Goal: Find specific fact

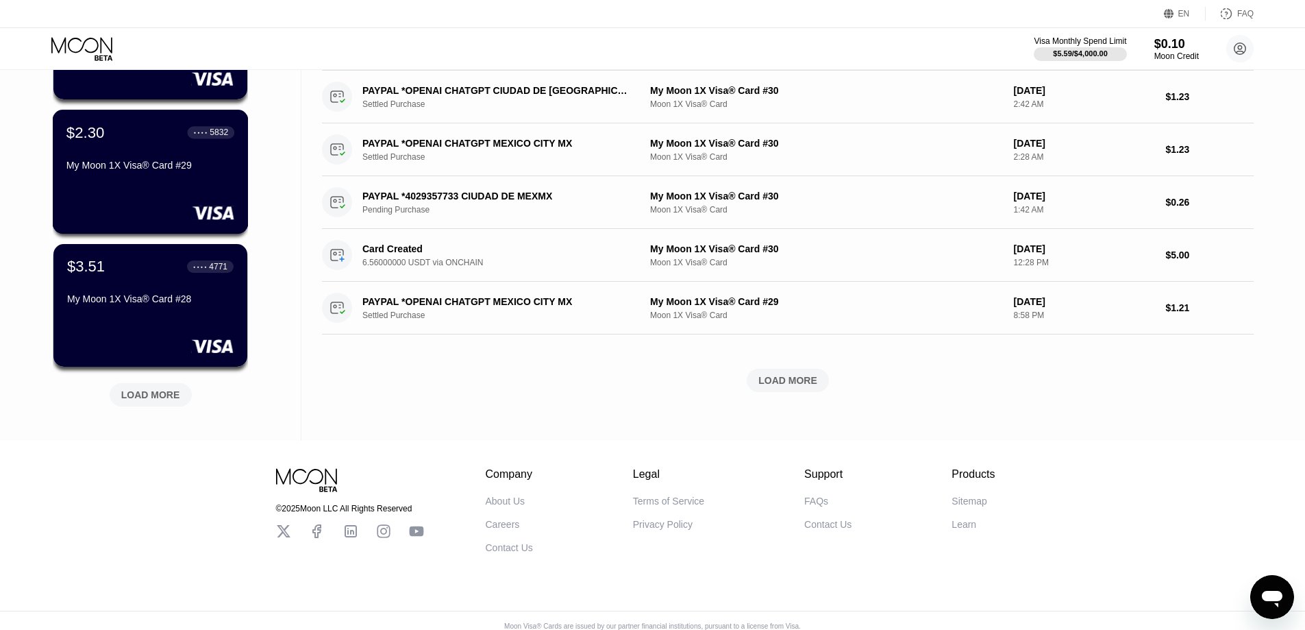
scroll to position [487, 0]
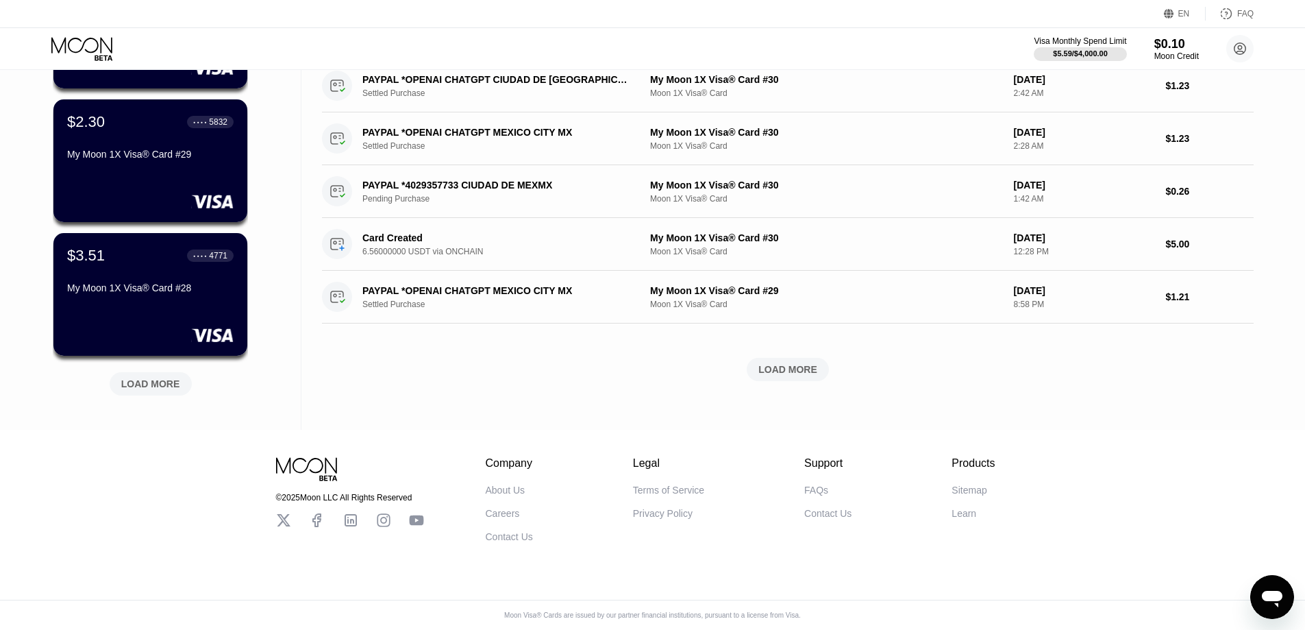
click at [153, 378] on div "LOAD MORE" at bounding box center [150, 384] width 59 height 12
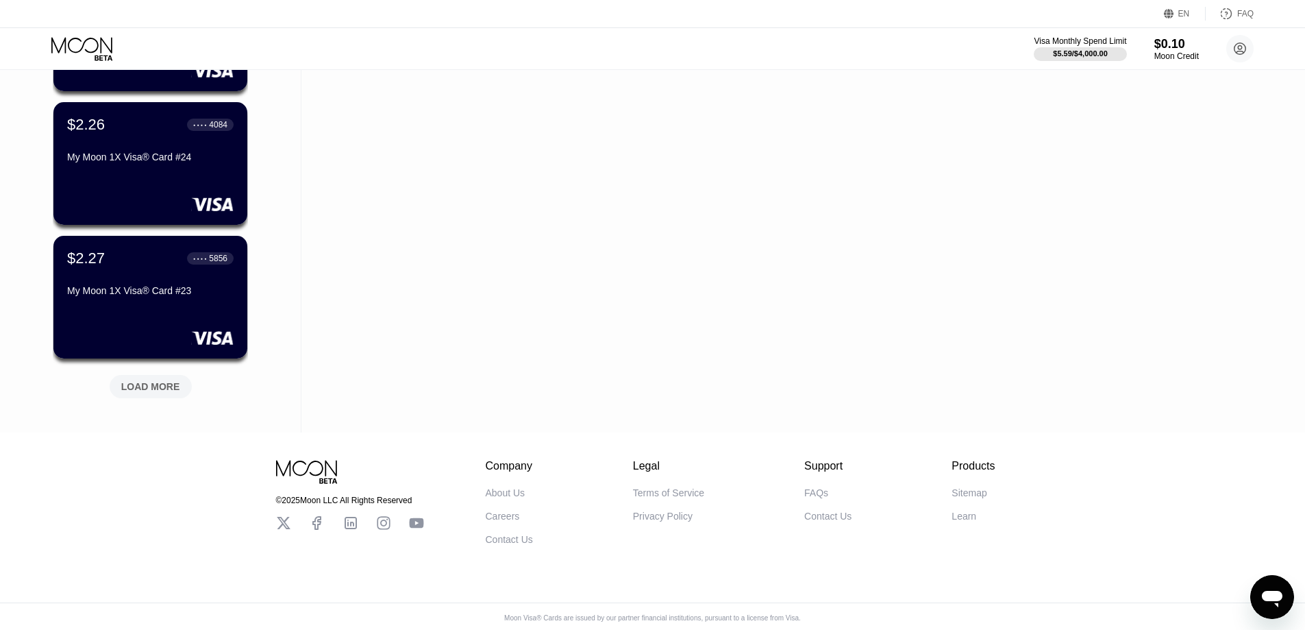
scroll to position [1155, 0]
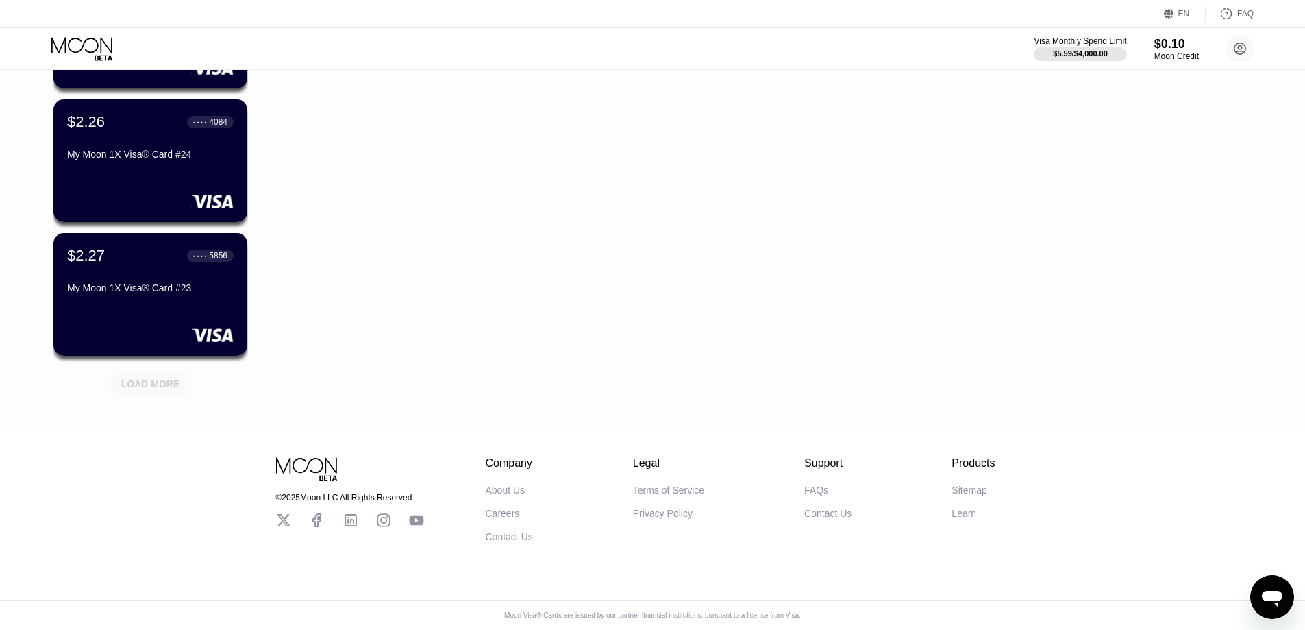
click at [173, 378] on div "LOAD MORE" at bounding box center [150, 384] width 59 height 12
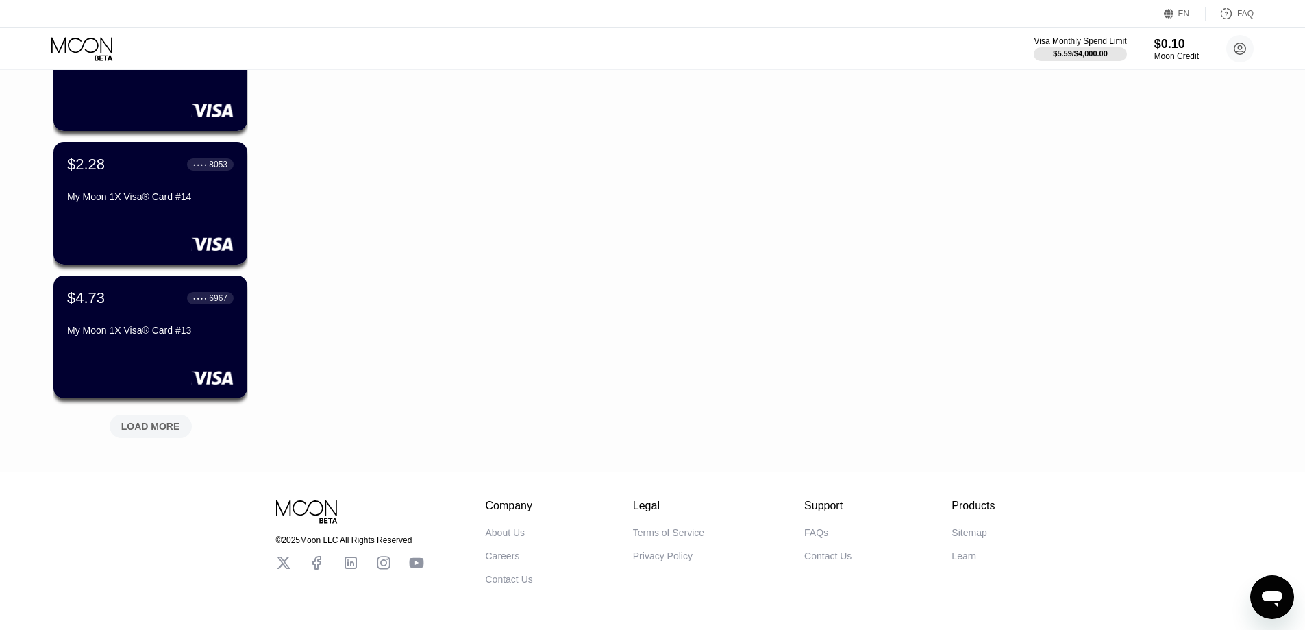
scroll to position [2491, 0]
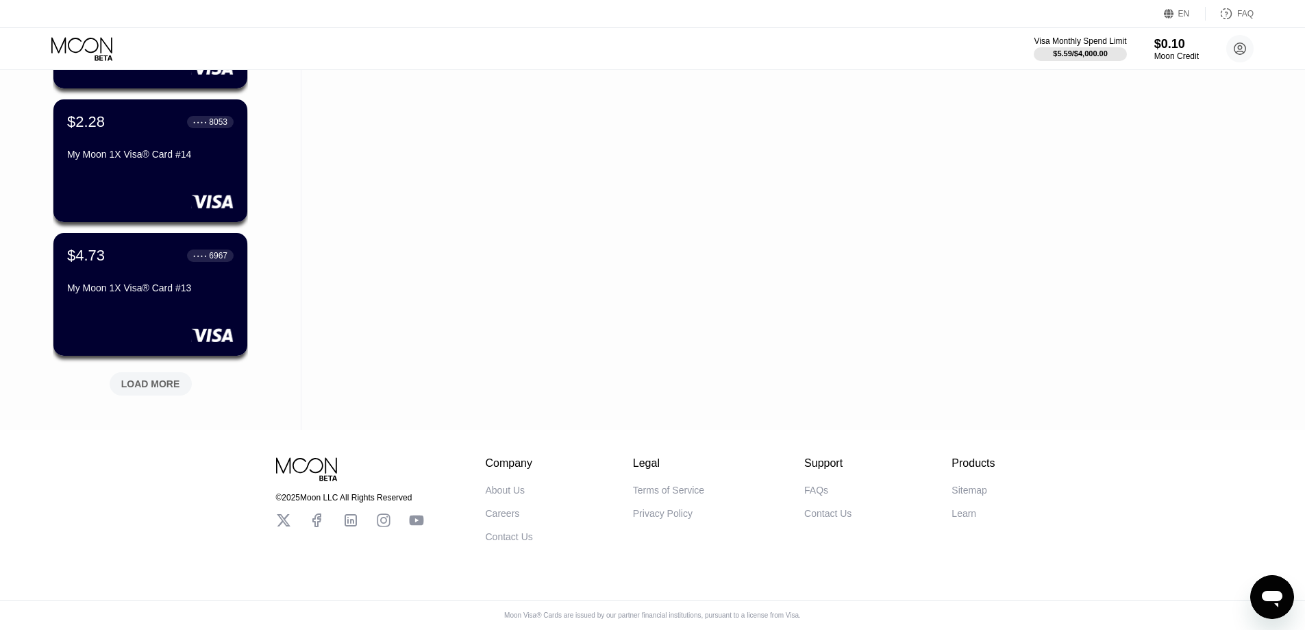
click at [173, 379] on div "LOAD MORE" at bounding box center [150, 384] width 59 height 12
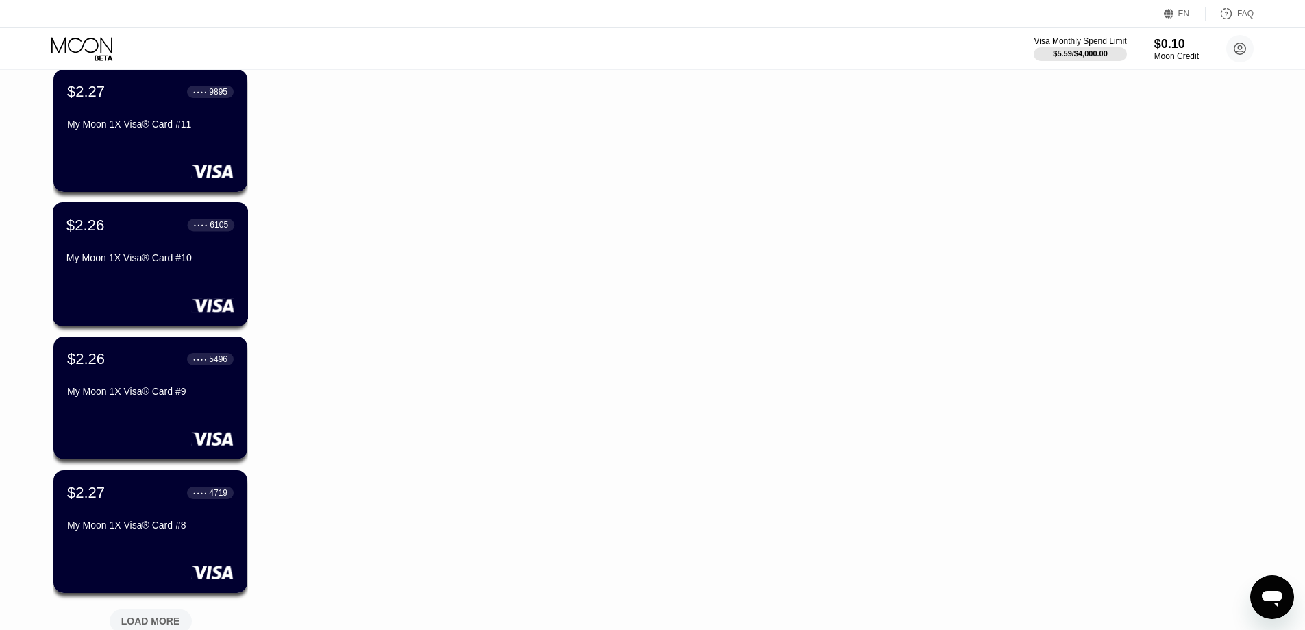
scroll to position [3159, 0]
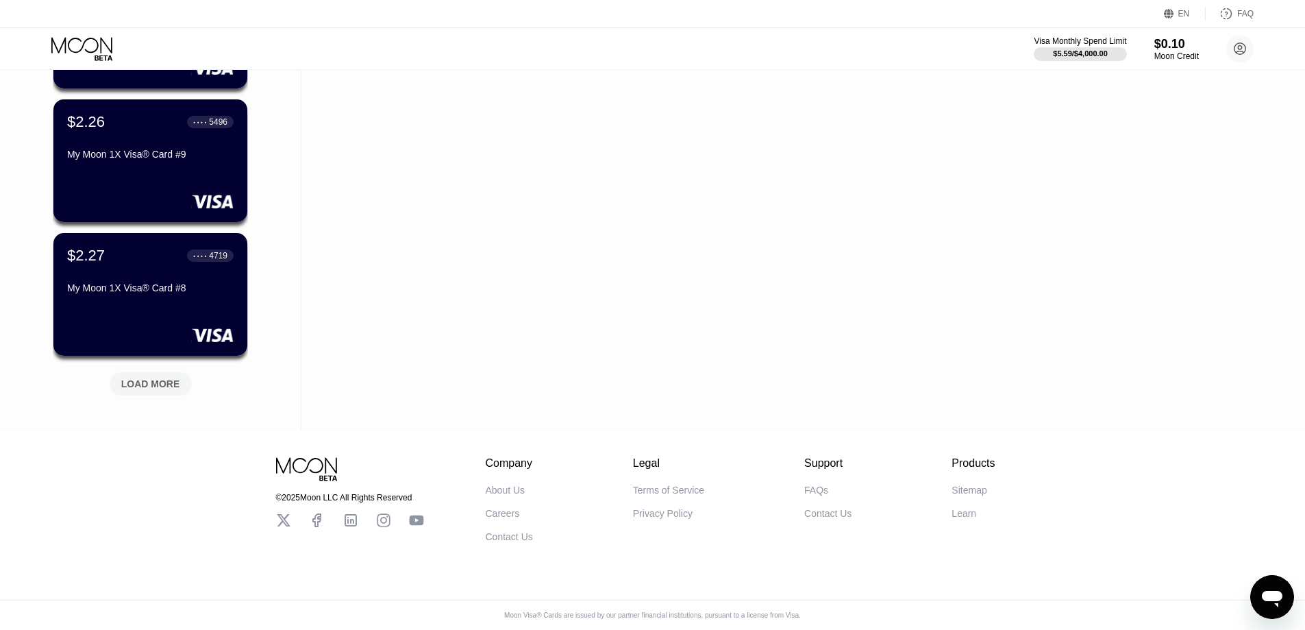
click at [127, 378] on div "LOAD MORE" at bounding box center [150, 384] width 59 height 12
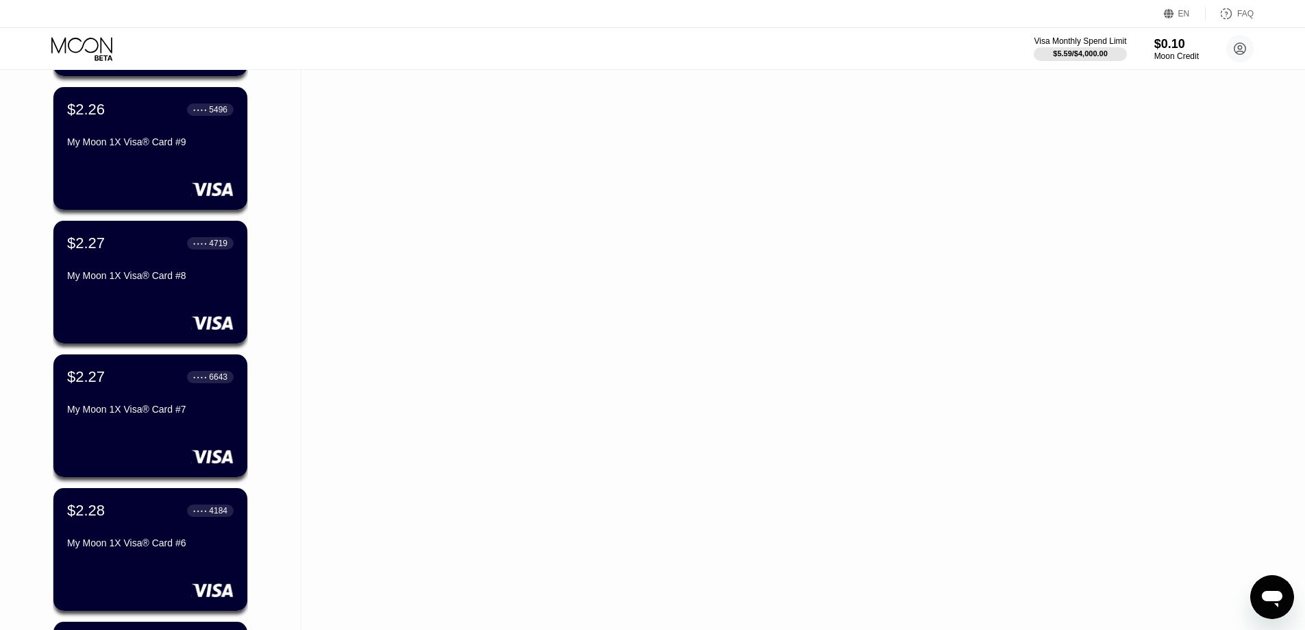
scroll to position [3639, 0]
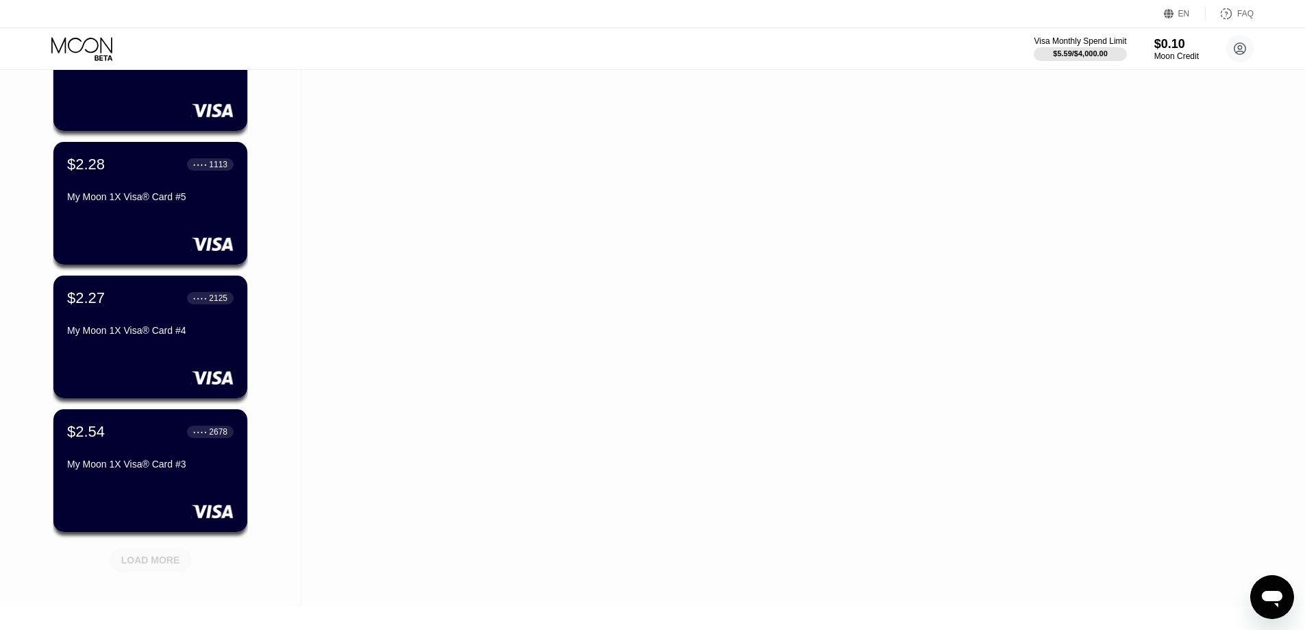
click at [143, 550] on div "LOAD MORE" at bounding box center [151, 559] width 82 height 23
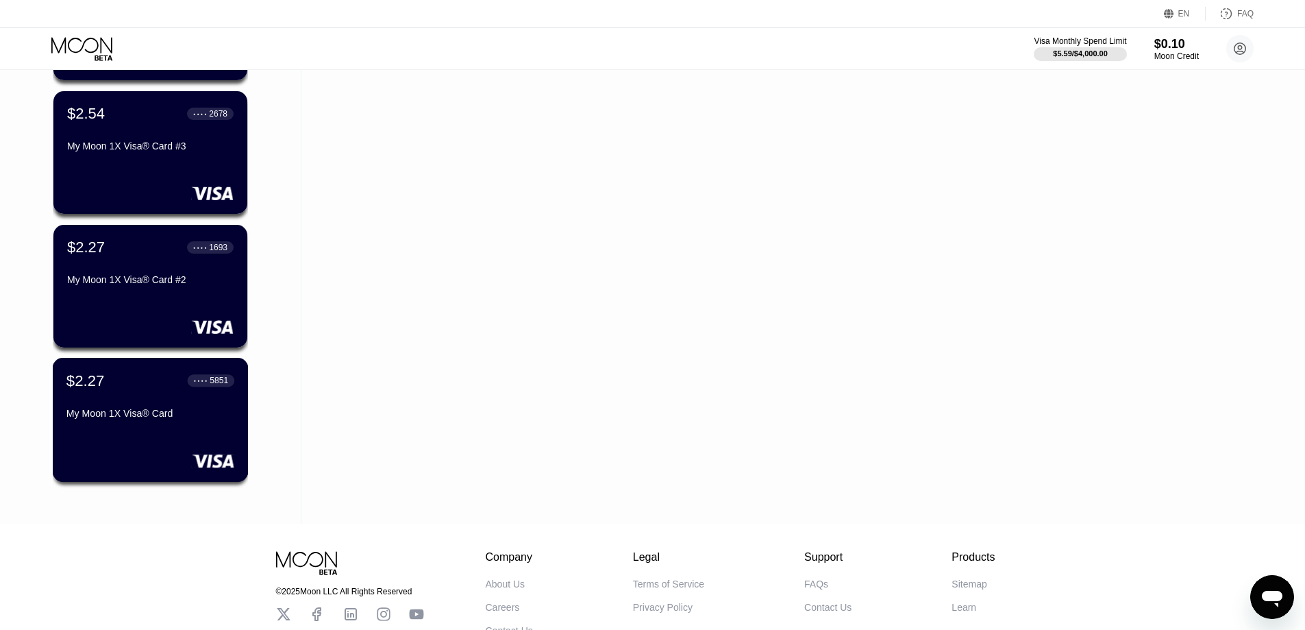
scroll to position [3926, 0]
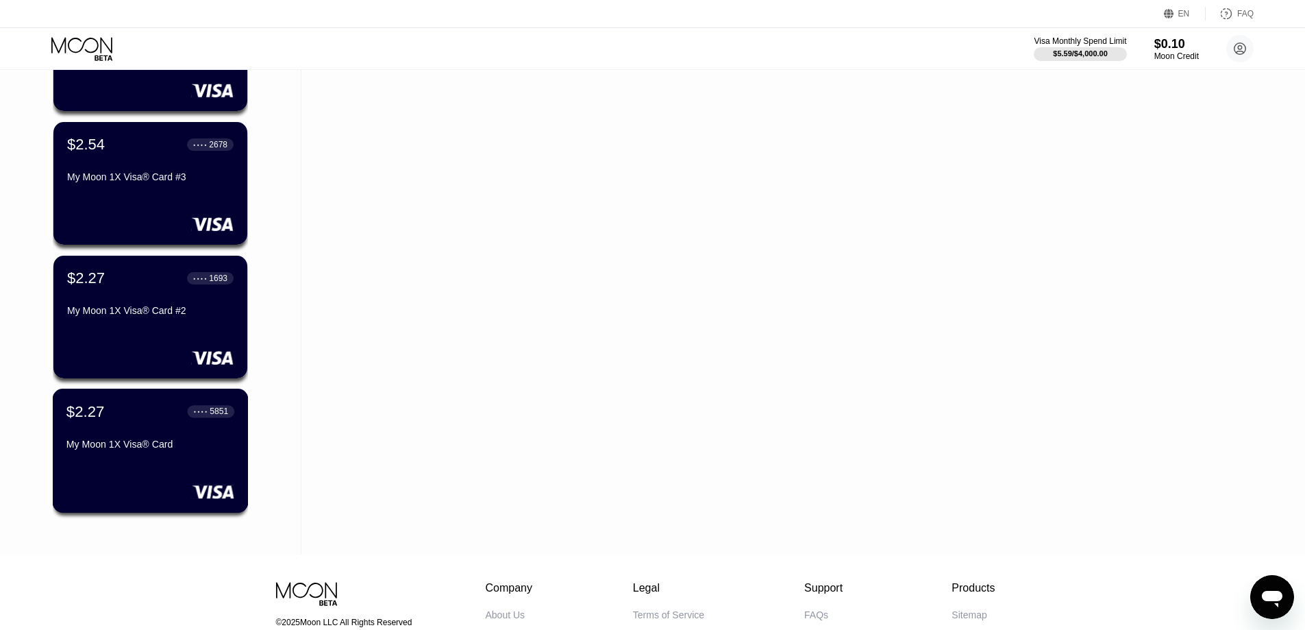
click at [155, 455] on div "My Moon 1X Visa® Card" at bounding box center [150, 447] width 168 height 16
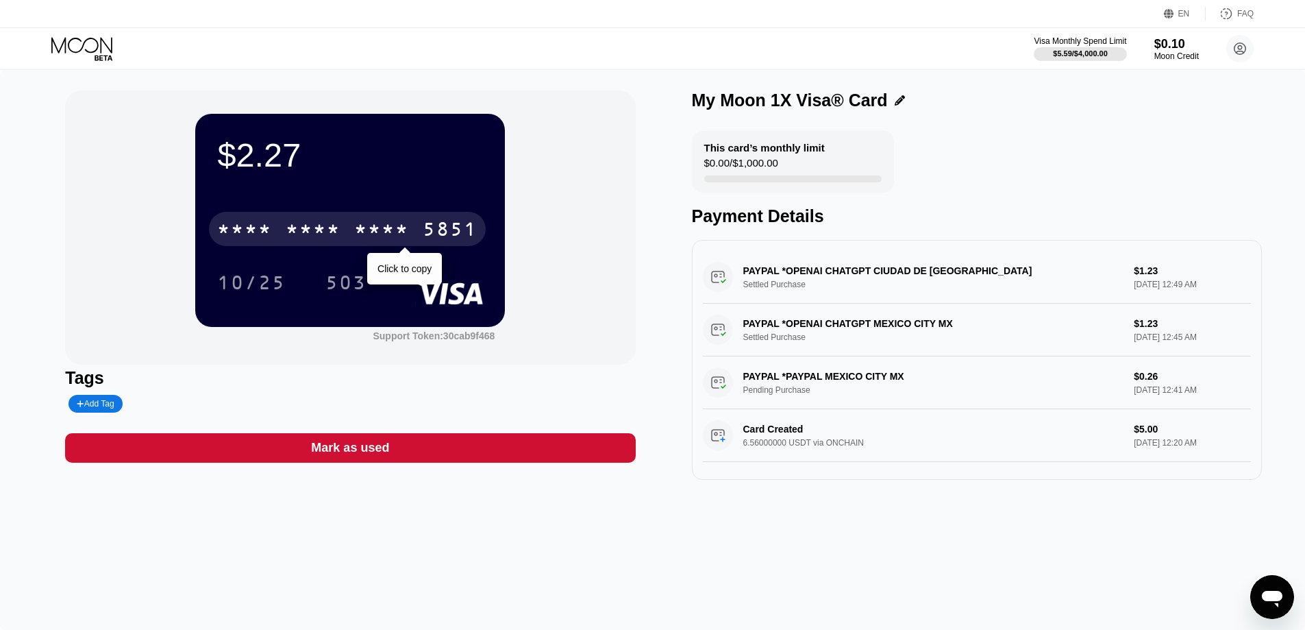
click at [345, 225] on div "* * * * * * * * * * * * 5851" at bounding box center [347, 229] width 277 height 34
click at [345, 225] on div "[CREDIT_CARD_NUMBER]" at bounding box center [347, 229] width 277 height 34
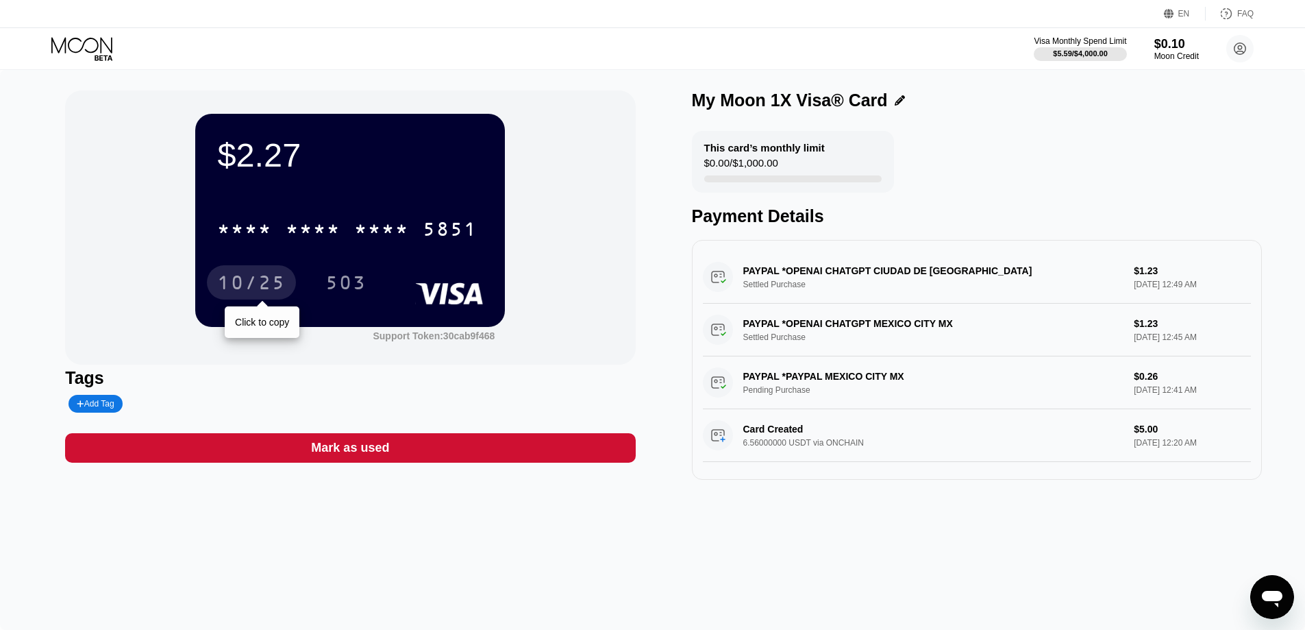
click at [238, 280] on div "10/25" at bounding box center [251, 284] width 69 height 22
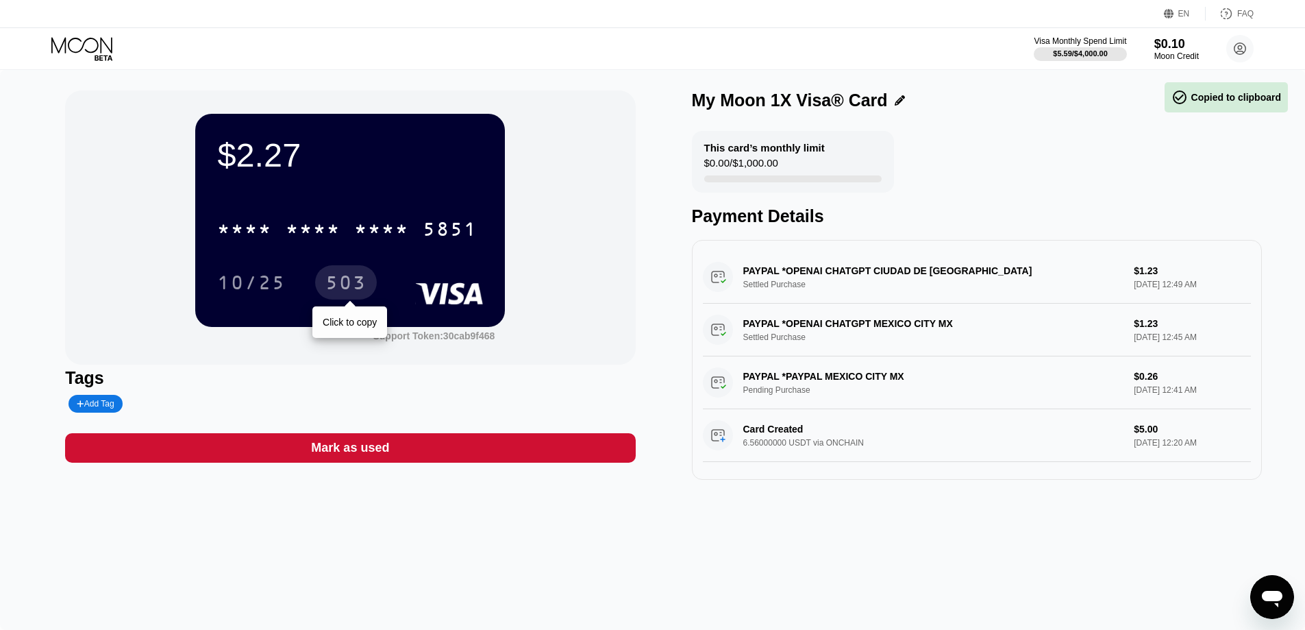
drag, startPoint x: 330, startPoint y: 269, endPoint x: 376, endPoint y: 285, distance: 47.9
click at [330, 269] on div "503" at bounding box center [346, 282] width 62 height 34
